Goal: Task Accomplishment & Management: Use online tool/utility

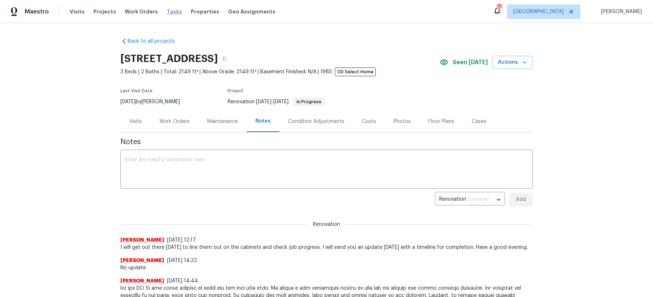
click at [167, 13] on span "Tasks" at bounding box center [174, 11] width 15 height 5
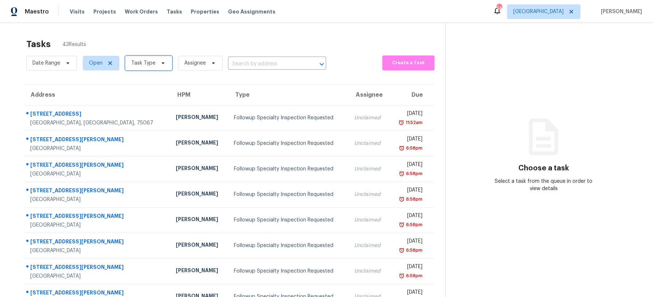
click at [160, 65] on icon at bounding box center [163, 63] width 6 height 6
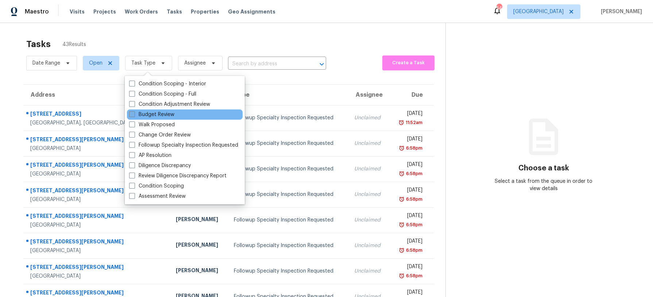
click at [160, 117] on label "Budget Review" at bounding box center [151, 114] width 45 height 7
click at [134, 116] on input "Budget Review" at bounding box center [131, 113] width 5 height 5
checkbox input "true"
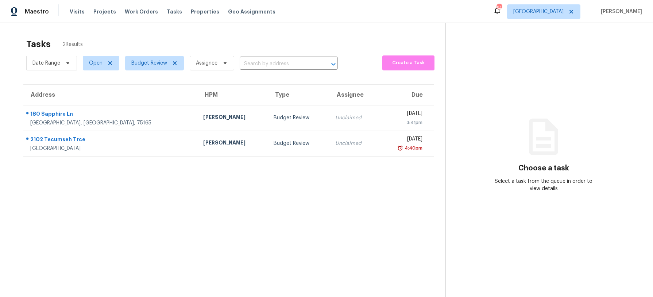
click at [192, 43] on div "Tasks 2 Results" at bounding box center [235, 44] width 419 height 19
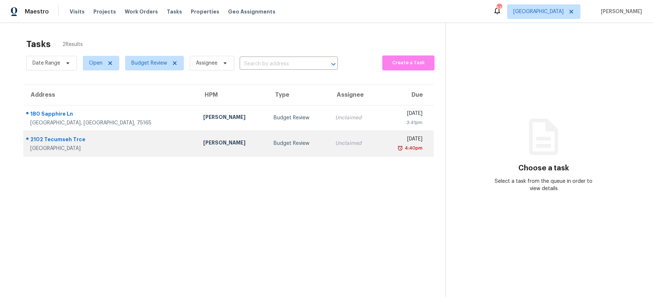
click at [203, 148] on td "[PERSON_NAME]" at bounding box center [232, 144] width 70 height 26
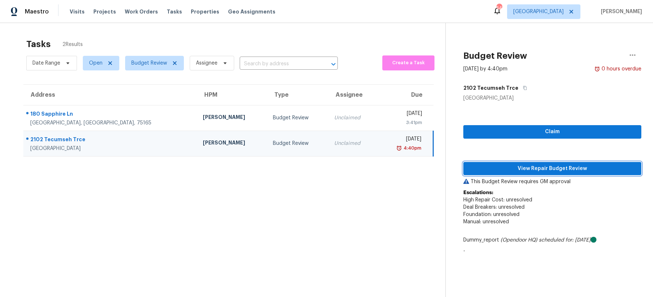
click at [521, 166] on span "View Repair Budget Review" at bounding box center [552, 168] width 166 height 9
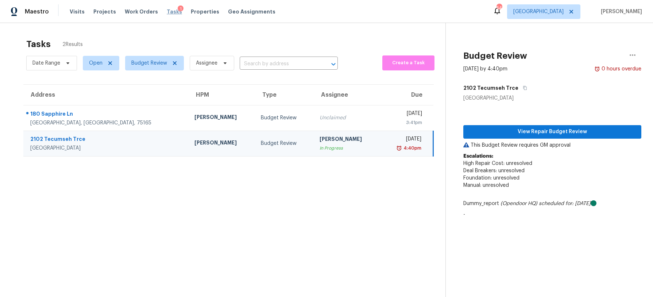
click at [167, 11] on span "Tasks" at bounding box center [174, 11] width 15 height 5
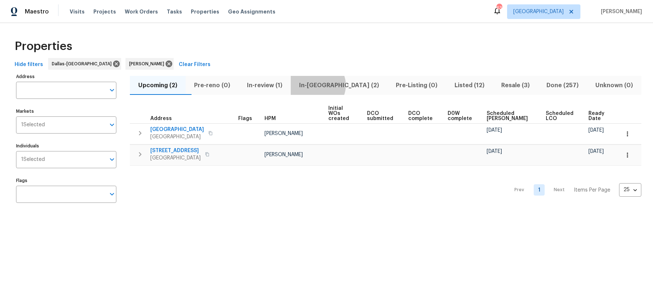
click at [333, 85] on span "In-reno (2)" at bounding box center [339, 85] width 88 height 10
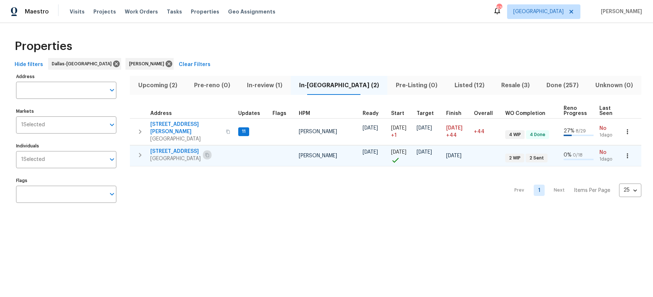
click at [209, 153] on icon "button" at bounding box center [207, 155] width 4 height 4
click at [178, 148] on span "806 SE 4th St" at bounding box center [175, 151] width 50 height 7
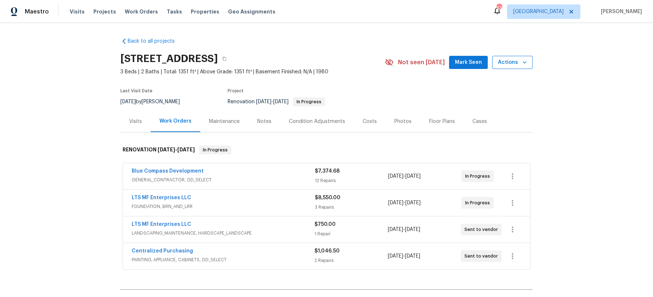
click at [522, 62] on icon "button" at bounding box center [524, 62] width 7 height 7
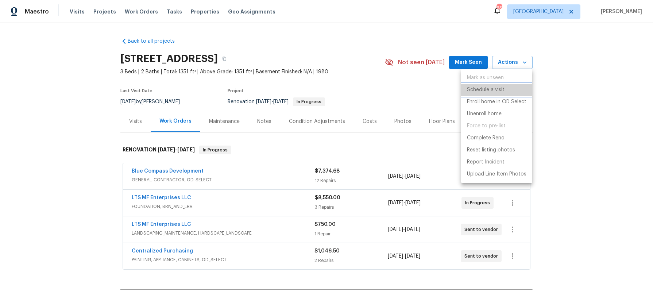
click at [504, 88] on p "Schedule a visit" at bounding box center [486, 90] width 38 height 8
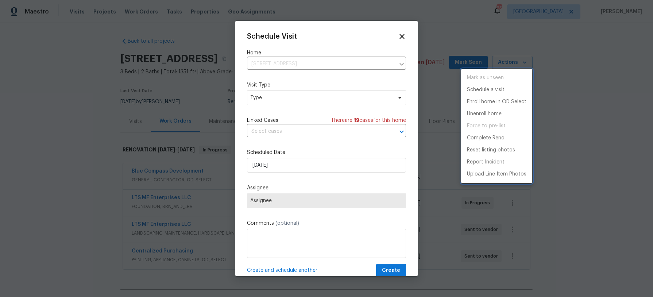
click at [282, 98] on div at bounding box center [326, 148] width 653 height 297
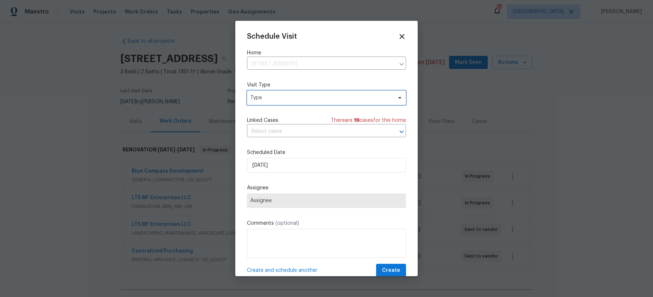
click at [282, 98] on span "Type" at bounding box center [321, 97] width 142 height 7
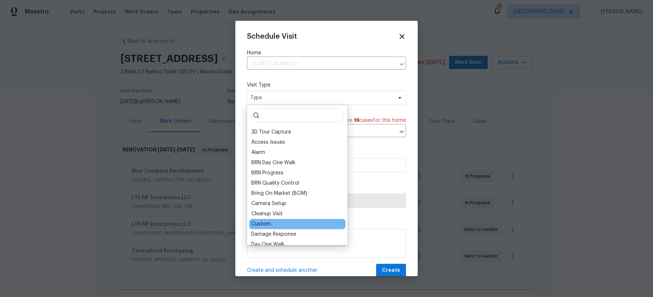
click at [282, 225] on div "Custom" at bounding box center [297, 224] width 96 height 10
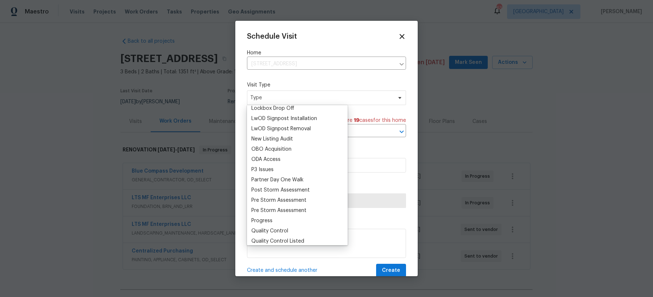
scroll to position [389, 0]
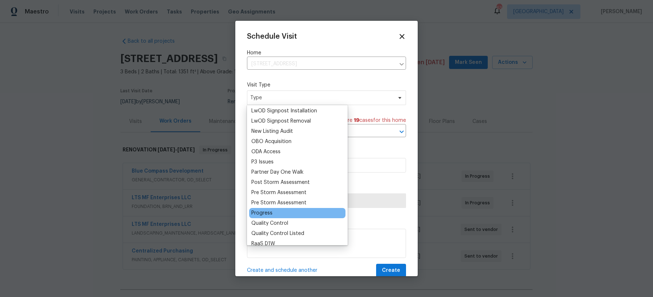
click at [272, 213] on div "Progress" at bounding box center [297, 213] width 96 height 10
click at [263, 213] on div "Progress" at bounding box center [261, 212] width 21 height 7
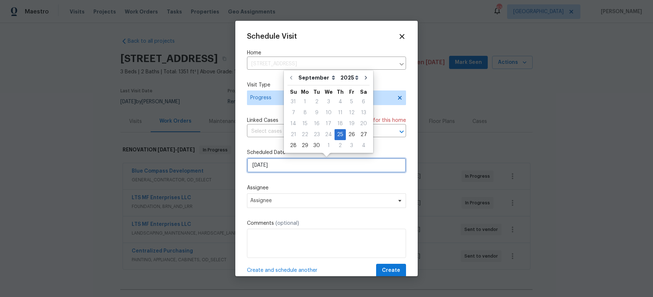
click at [291, 167] on input "[DATE]" at bounding box center [326, 165] width 159 height 15
click at [347, 132] on div "26" at bounding box center [352, 134] width 12 height 10
type input "[DATE]"
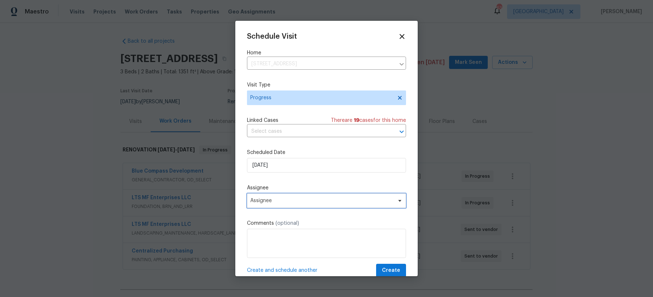
click at [287, 198] on span "Assignee" at bounding box center [321, 201] width 143 height 6
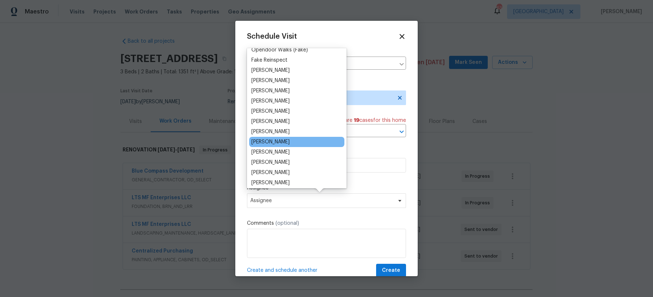
scroll to position [39, 0]
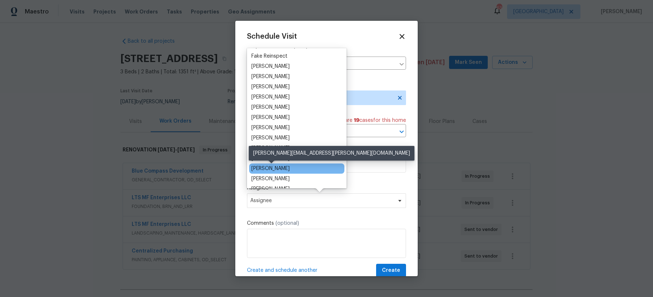
click at [289, 167] on div "[PERSON_NAME]" at bounding box center [270, 168] width 38 height 7
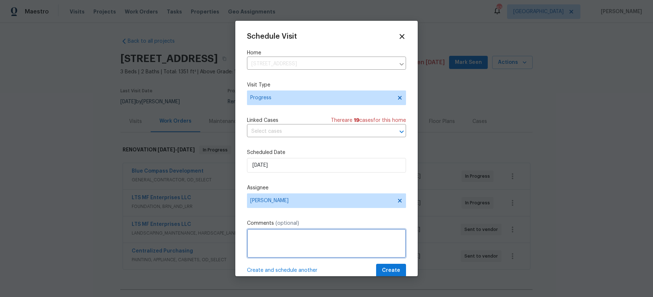
click at [279, 244] on textarea at bounding box center [326, 243] width 159 height 29
type textarea "Zip level"
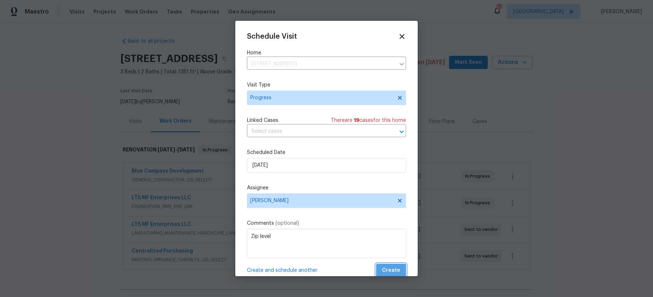
click at [386, 266] on span "Create" at bounding box center [391, 270] width 18 height 9
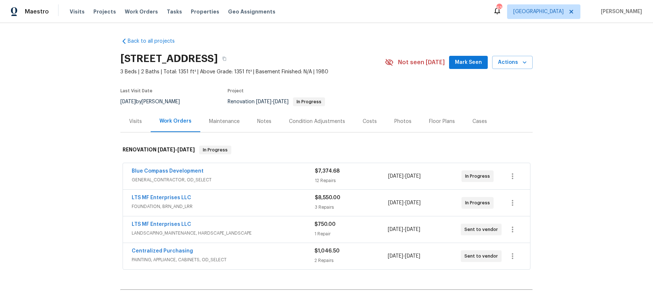
click at [365, 122] on div "Costs" at bounding box center [370, 121] width 14 height 7
